Goal: Task Accomplishment & Management: Manage account settings

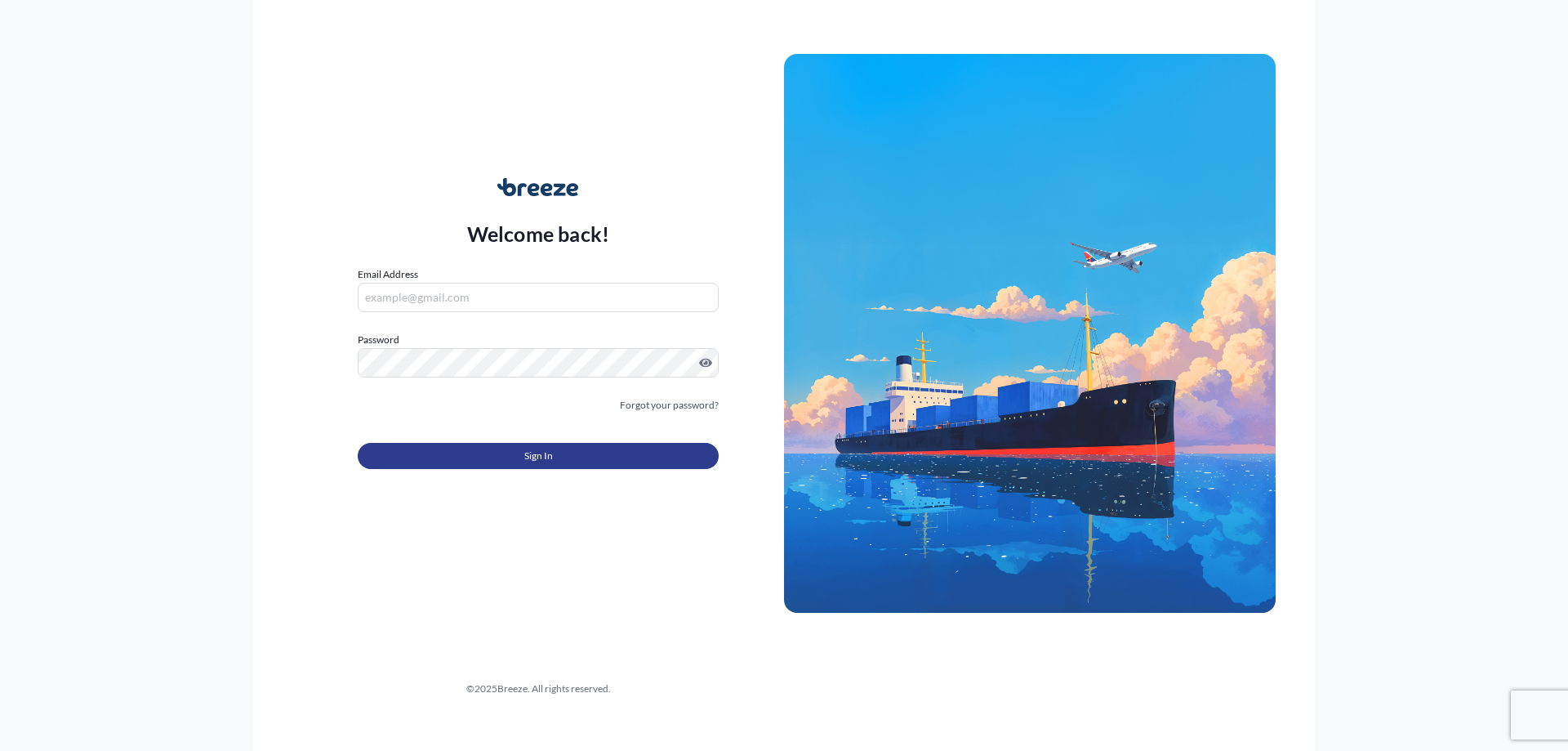
type input "[PERSON_NAME][DOMAIN_NAME][EMAIL_ADDRESS][PERSON_NAME][DOMAIN_NAME]"
click at [495, 466] on button "Sign In" at bounding box center [538, 456] width 361 height 27
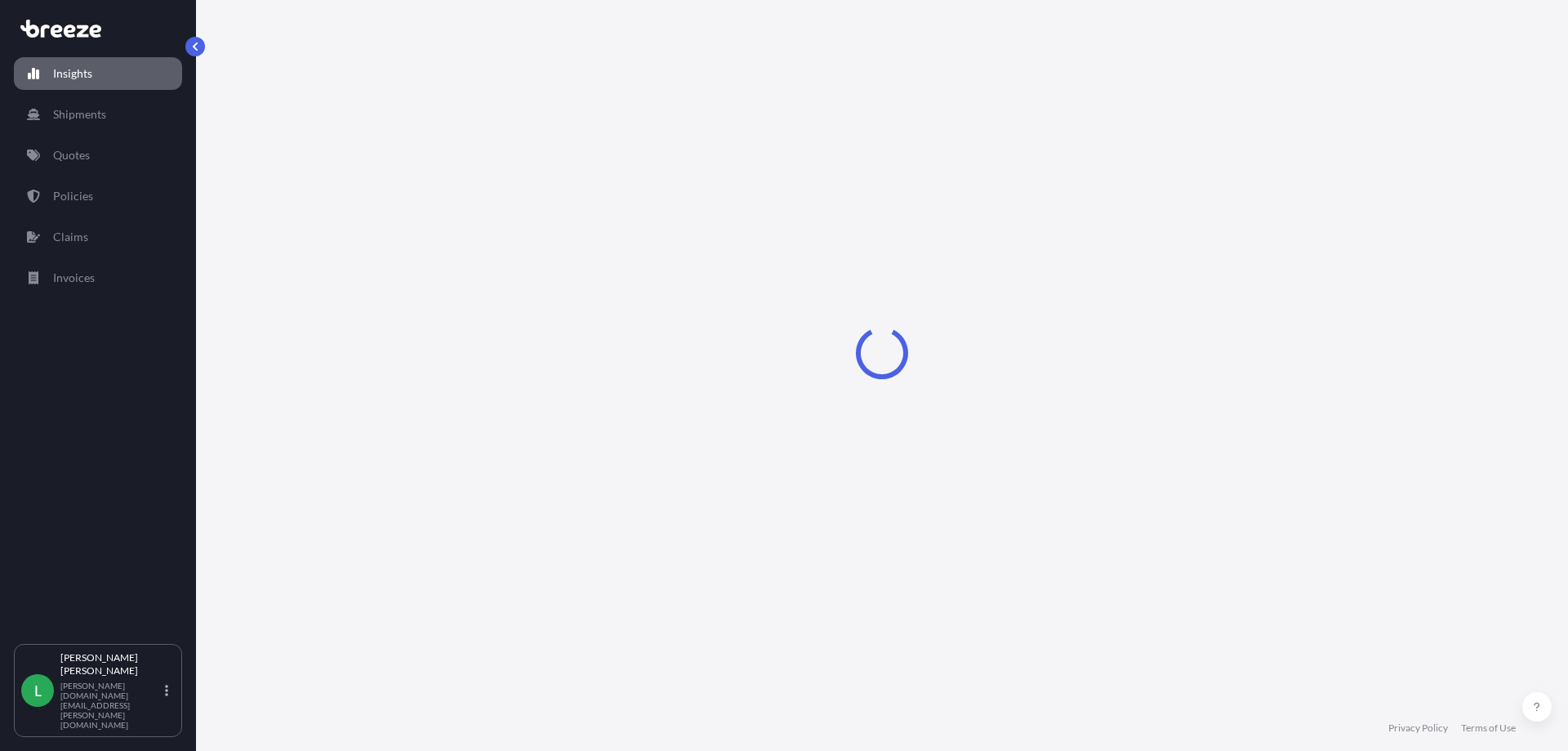
select select "2025"
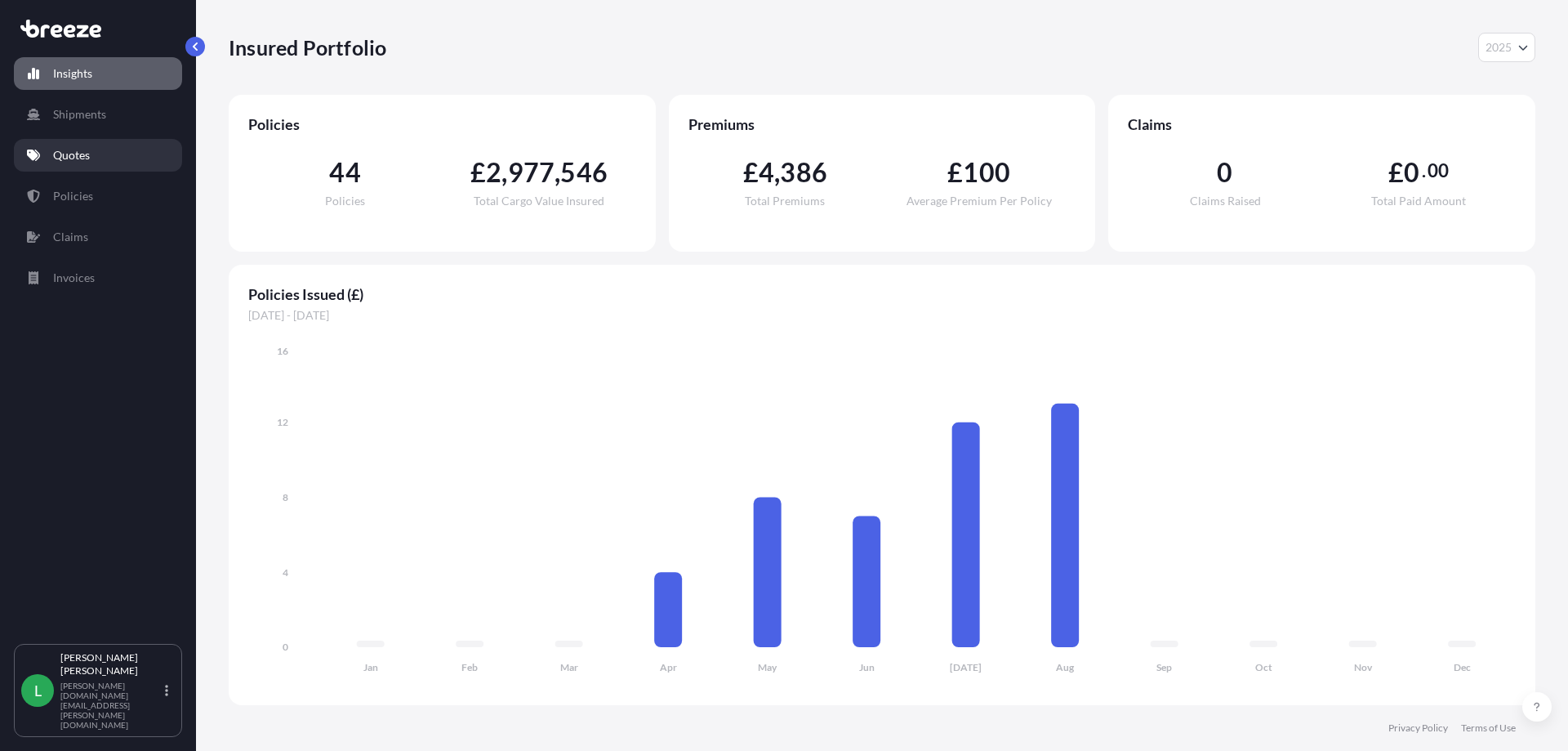
click at [77, 156] on p "Quotes" at bounding box center [71, 155] width 37 height 16
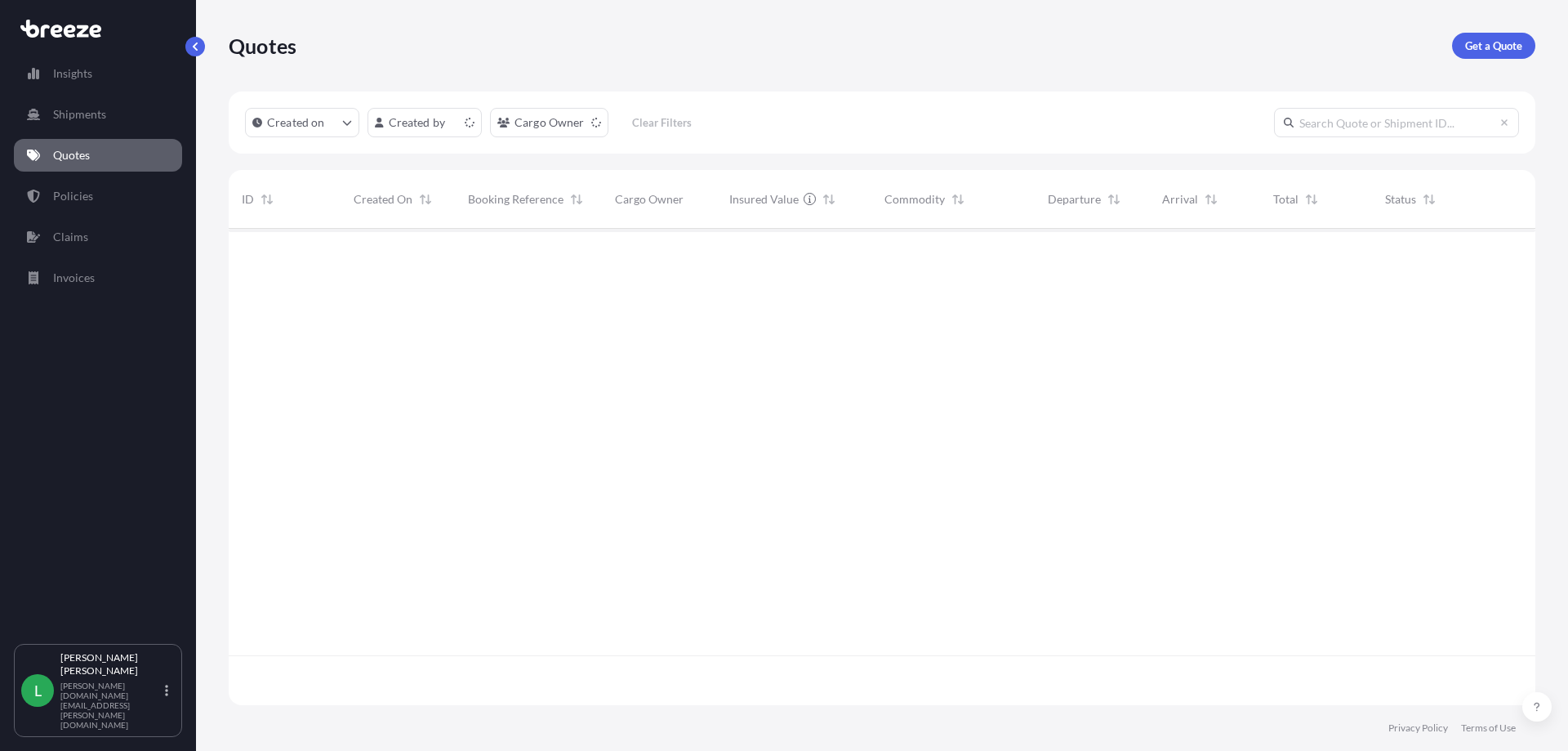
scroll to position [473, 1295]
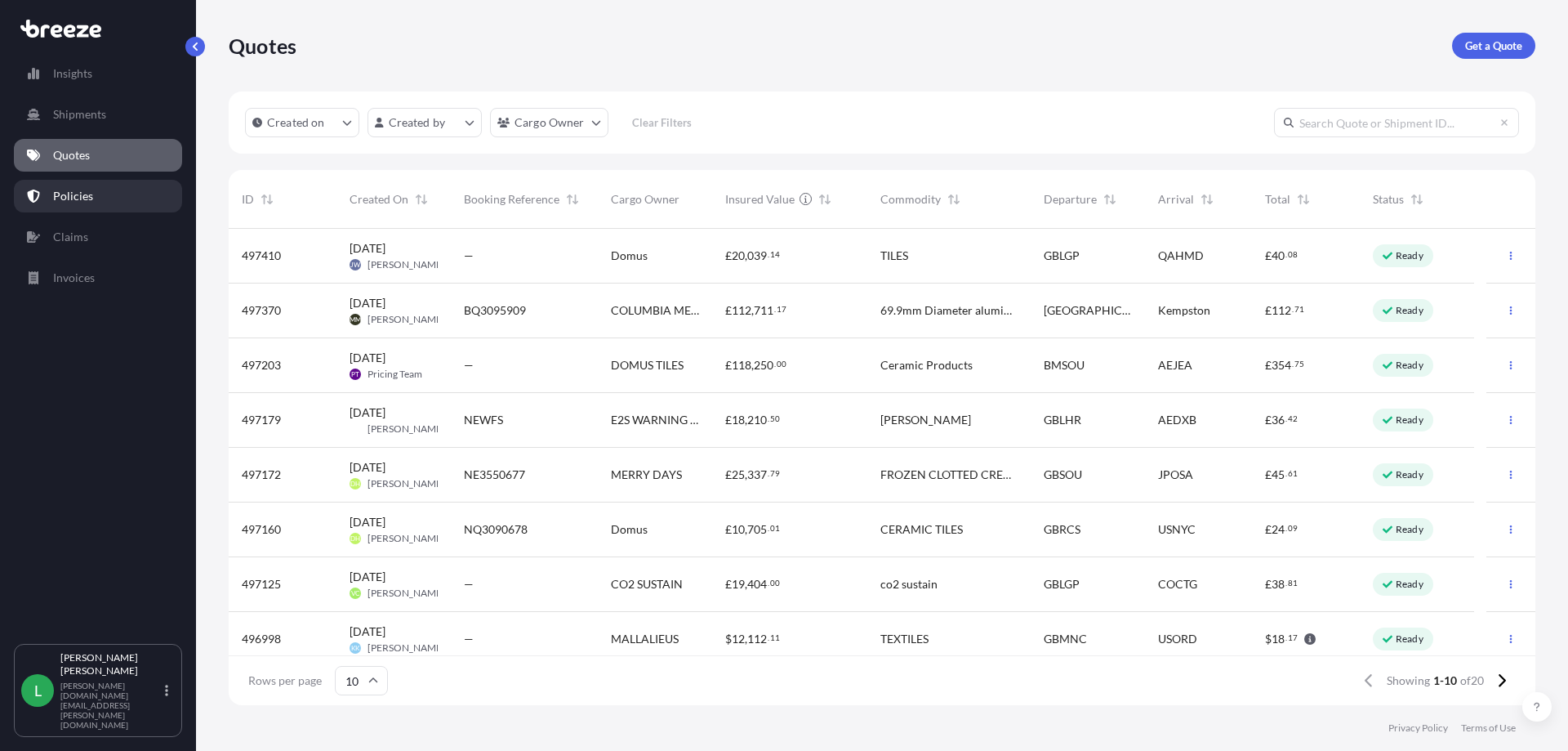
click at [74, 197] on p "Policies" at bounding box center [73, 196] width 40 height 16
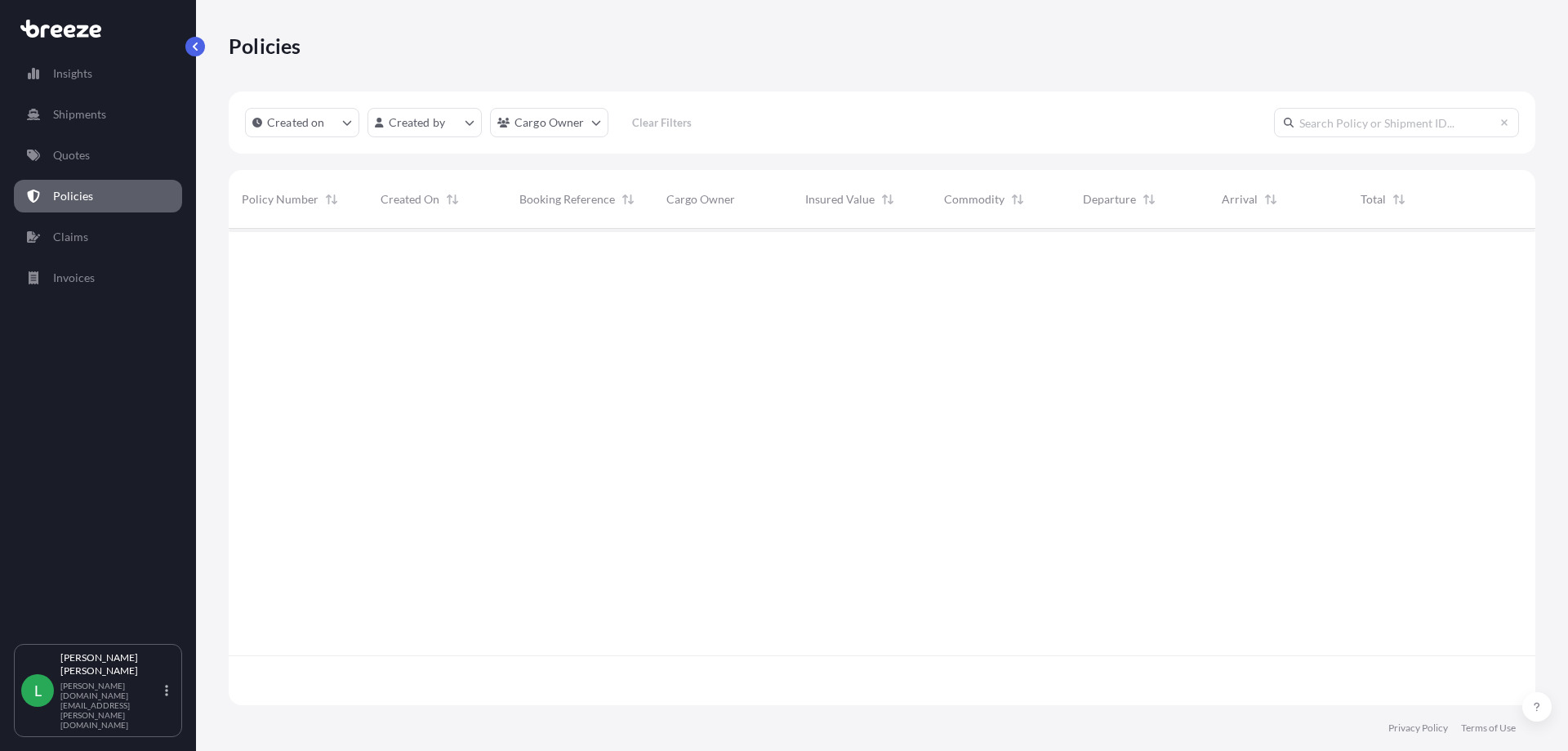
scroll to position [473, 1295]
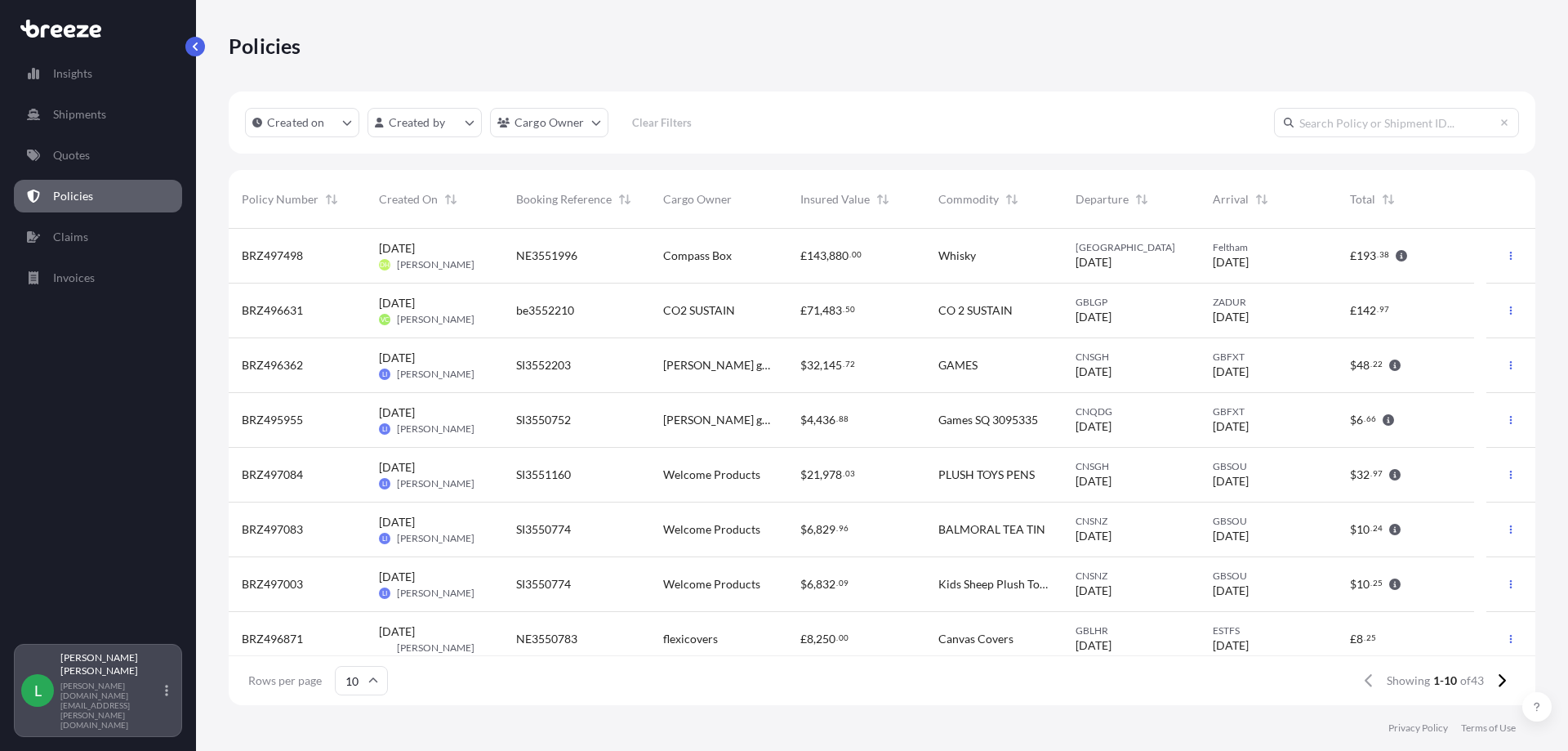
click at [109, 677] on p "[PERSON_NAME]" at bounding box center [111, 665] width 102 height 27
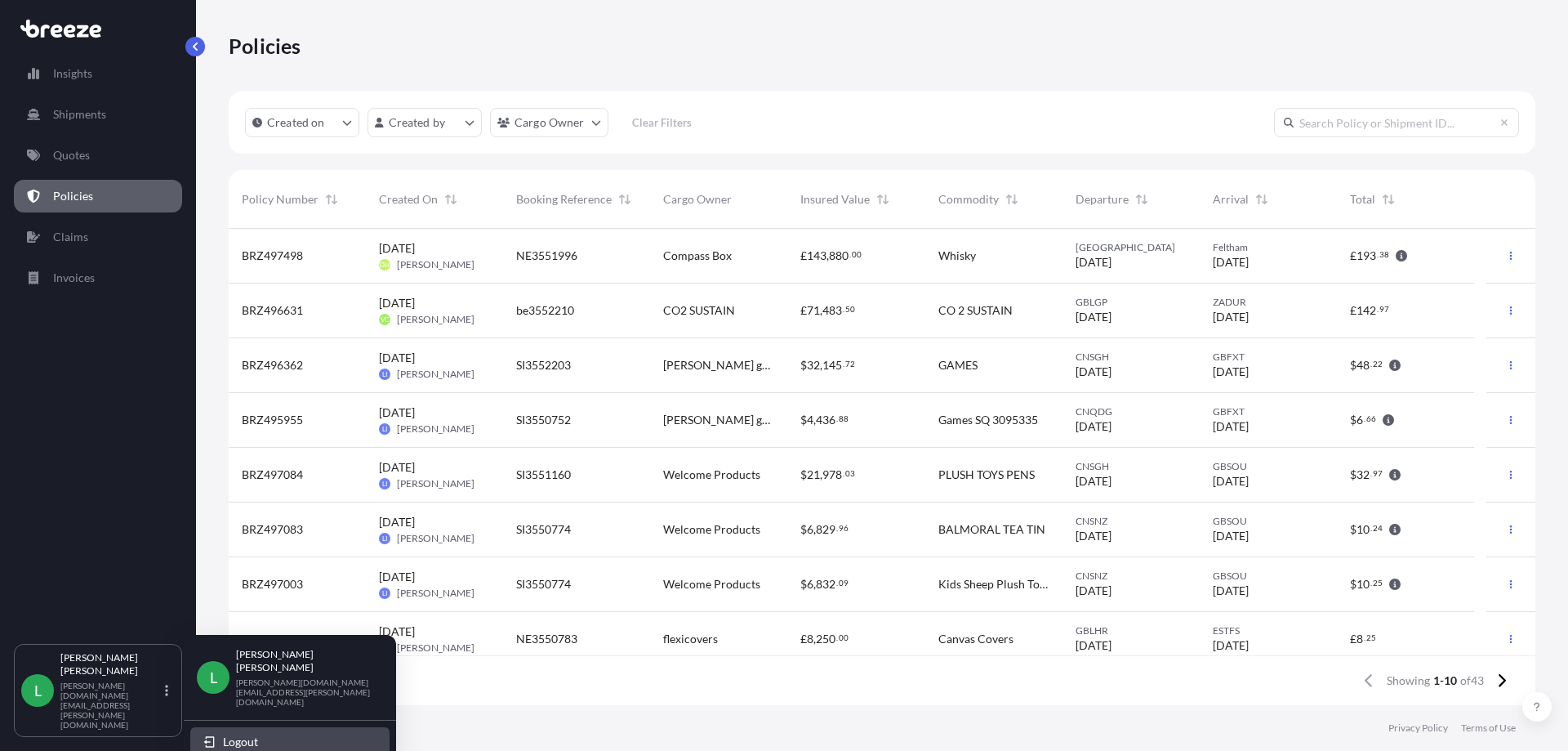
click at [225, 734] on span "Logout" at bounding box center [240, 742] width 35 height 16
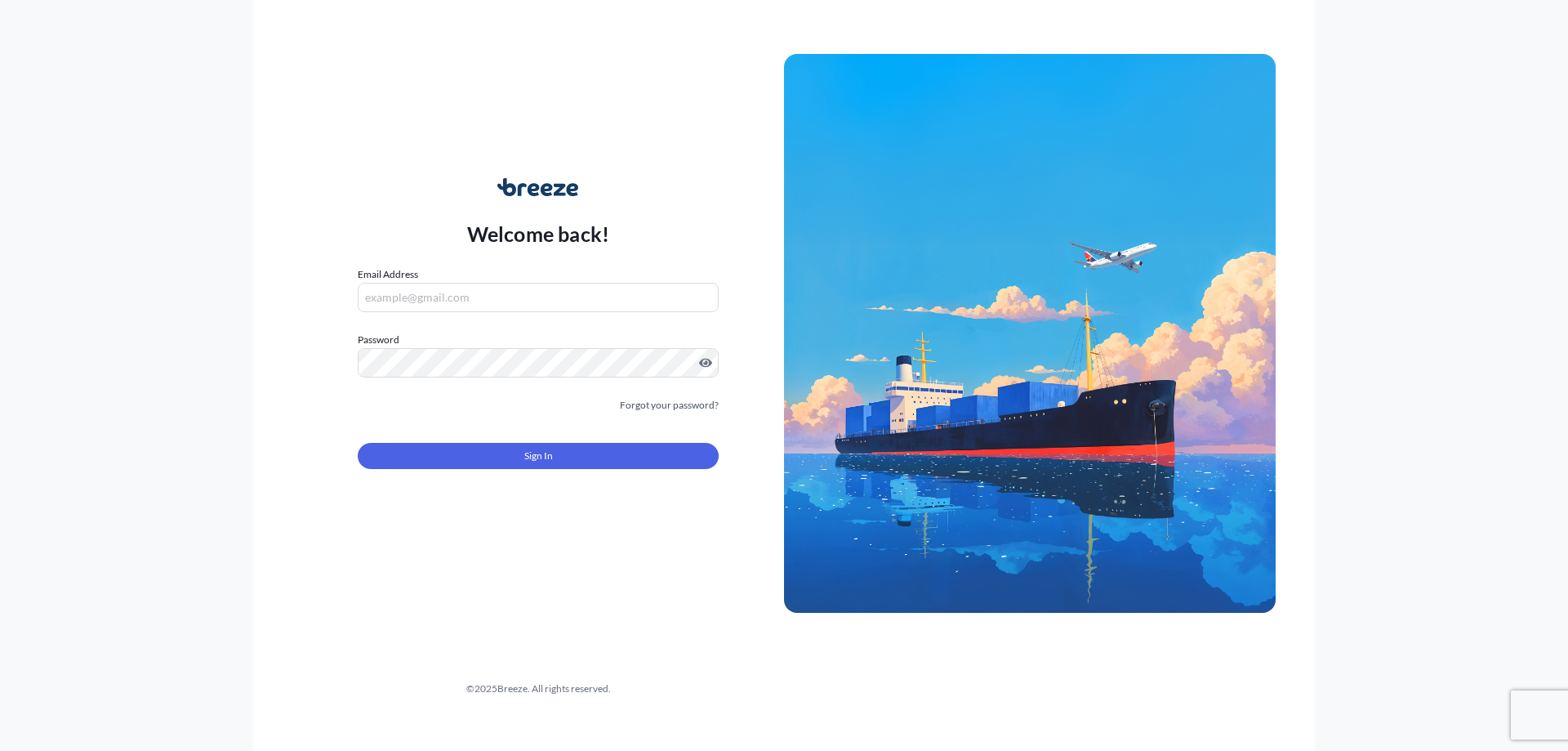
type input "[PERSON_NAME][DOMAIN_NAME][EMAIL_ADDRESS][PERSON_NAME][DOMAIN_NAME]"
